Goal: Transaction & Acquisition: Purchase product/service

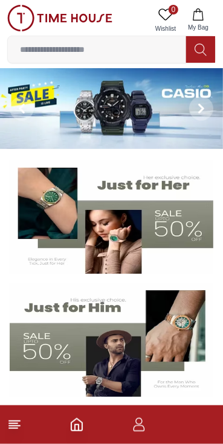
scroll to position [1, 0]
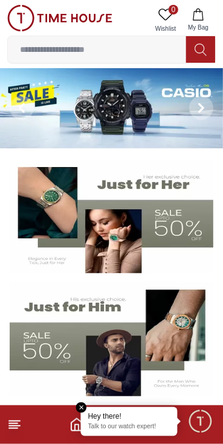
click at [133, 109] on img at bounding box center [111, 108] width 223 height 81
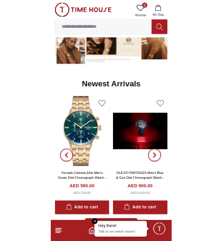
scroll to position [681, 0]
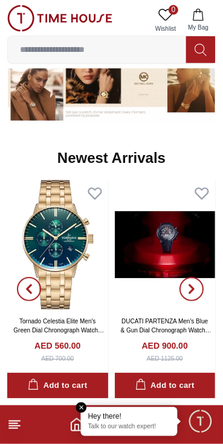
click at [103, 49] on input at bounding box center [97, 49] width 178 height 24
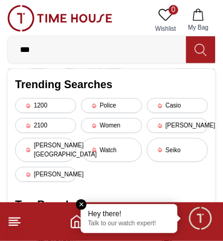
type input "****"
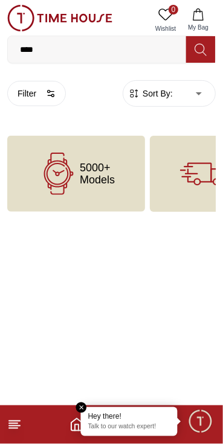
click at [154, 47] on input "****" at bounding box center [97, 49] width 178 height 24
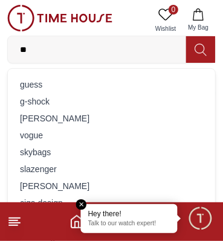
type input "***"
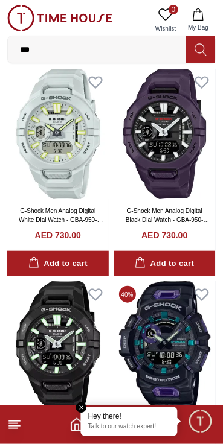
scroll to position [55, 0]
click at [176, 196] on img at bounding box center [164, 134] width 101 height 130
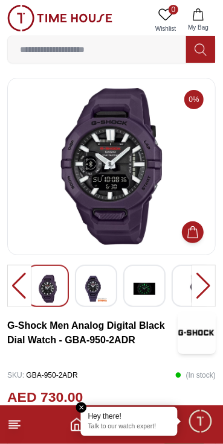
click at [142, 226] on img at bounding box center [112, 166] width 188 height 157
click at [104, 288] on img at bounding box center [96, 289] width 22 height 28
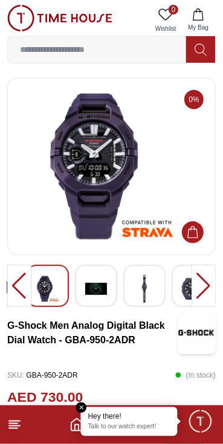
click at [203, 182] on img at bounding box center [112, 166] width 188 height 157
click at [156, 282] on div at bounding box center [144, 286] width 42 height 42
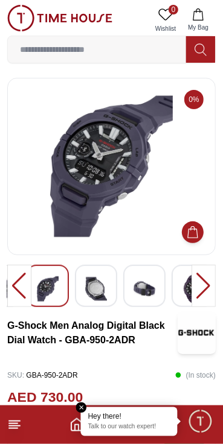
click at [104, 299] on img at bounding box center [96, 289] width 22 height 28
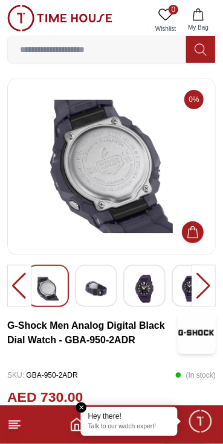
click at [160, 299] on div at bounding box center [144, 286] width 42 height 42
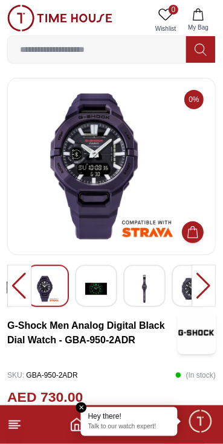
click at [106, 293] on img at bounding box center [96, 289] width 22 height 28
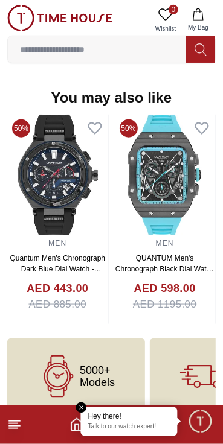
scroll to position [2107, 0]
